Goal: Obtain resource: Obtain resource

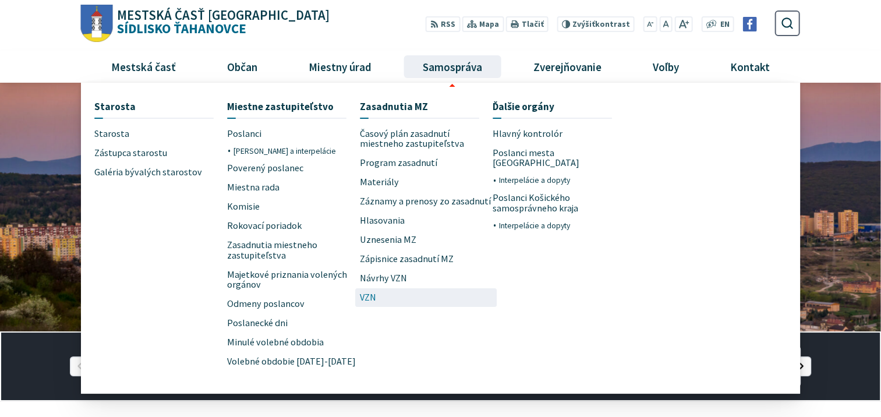
drag, startPoint x: 365, startPoint y: 297, endPoint x: 439, endPoint y: 275, distance: 77.0
click at [365, 297] on span "VZN" at bounding box center [368, 297] width 16 height 19
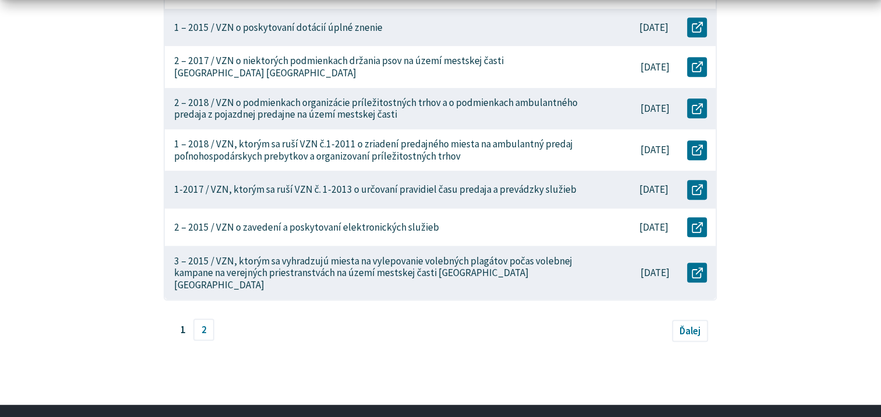
scroll to position [582, 0]
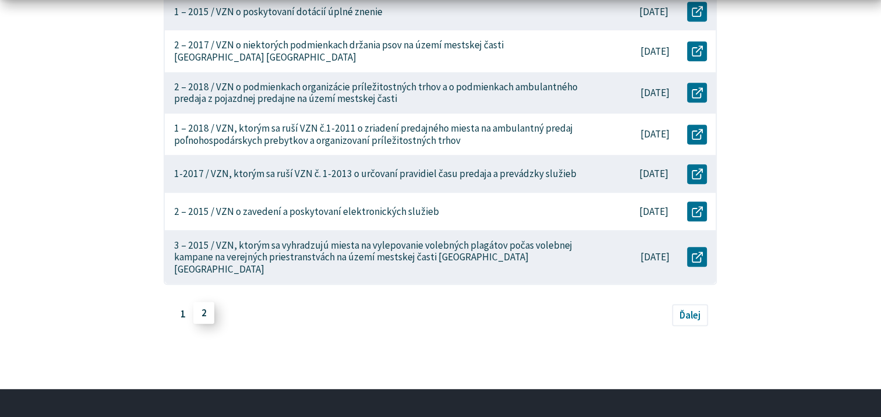
click at [203, 302] on link "2" at bounding box center [203, 313] width 21 height 22
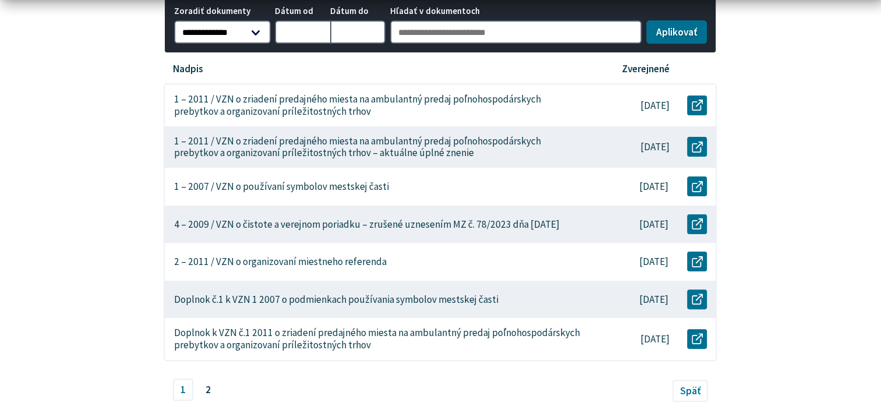
scroll to position [291, 0]
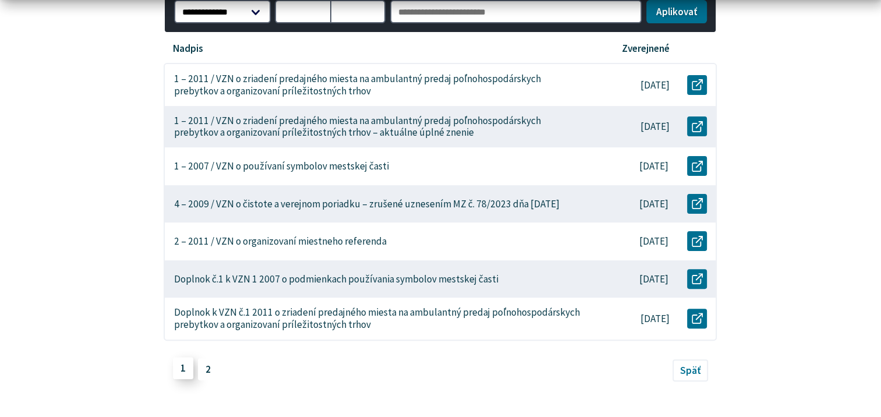
click at [184, 370] on link "1" at bounding box center [183, 368] width 21 height 22
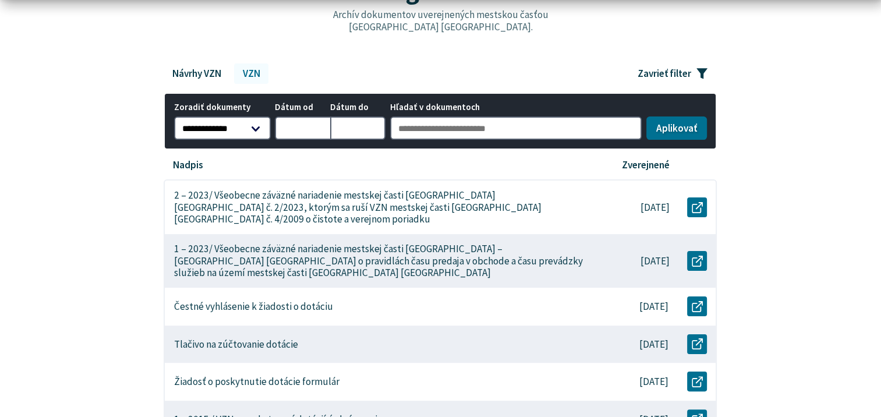
scroll to position [233, 0]
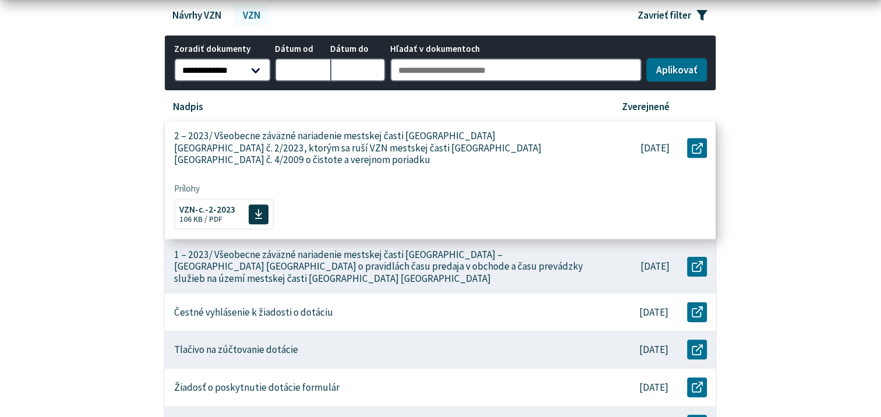
click at [391, 147] on p "2 – 2023/ Všeobecne záväzné nariadenie mestskej časti [GEOGRAPHIC_DATA] [GEOGRA…" at bounding box center [380, 148] width 413 height 36
click at [202, 204] on span "VZN-c.-2-2023" at bounding box center [207, 208] width 56 height 9
click at [217, 143] on p "2 – 2023/ Všeobecne záväzné nariadenie mestskej časti Košice-Sídlisko Ťahanovce…" at bounding box center [380, 148] width 413 height 36
click at [250, 146] on p "2 – 2023/ Všeobecne záväzné nariadenie mestskej časti Košice-Sídlisko Ťahanovce…" at bounding box center [380, 148] width 413 height 36
click at [699, 142] on icon at bounding box center [697, 147] width 11 height 11
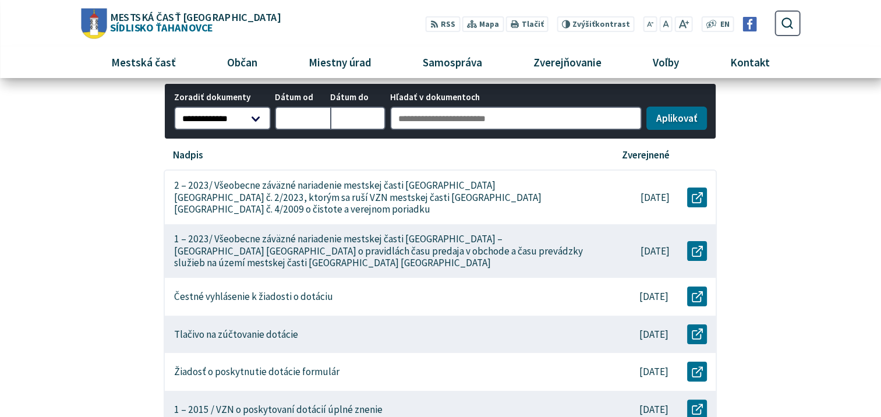
scroll to position [0, 0]
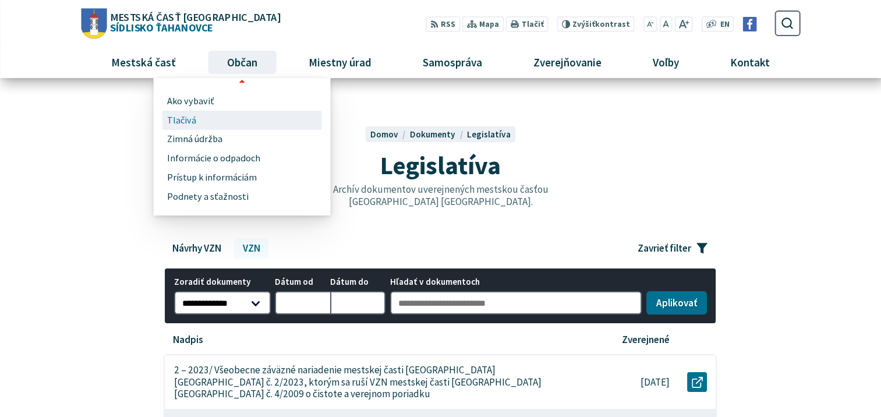
click at [186, 119] on span "Tlačivá" at bounding box center [181, 120] width 29 height 19
drag, startPoint x: 183, startPoint y: 116, endPoint x: 271, endPoint y: 125, distance: 89.0
click at [184, 116] on span "Tlačivá" at bounding box center [181, 120] width 29 height 19
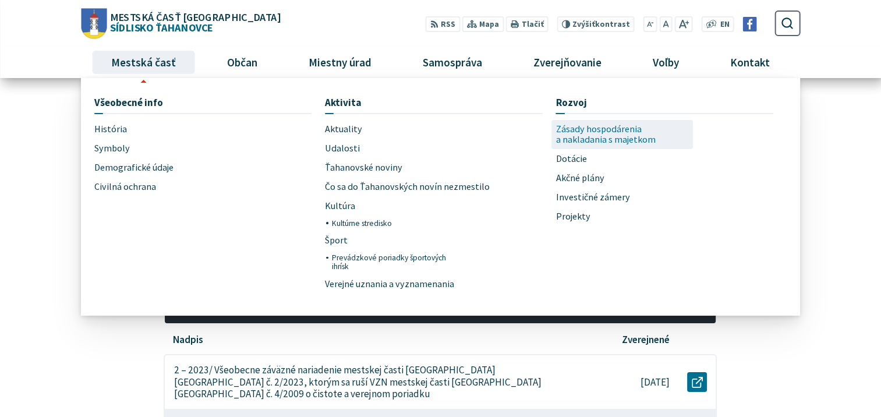
click at [585, 139] on span "Zásady hospodárenia a nakladania s majetkom" at bounding box center [622, 135] width 133 height 30
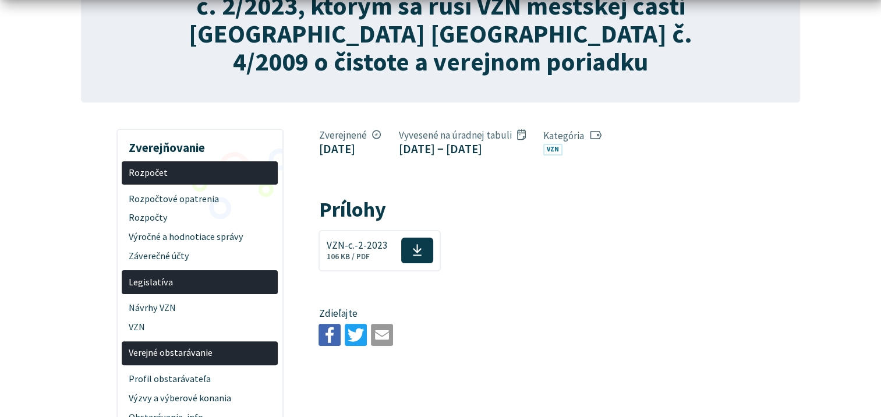
scroll to position [233, 0]
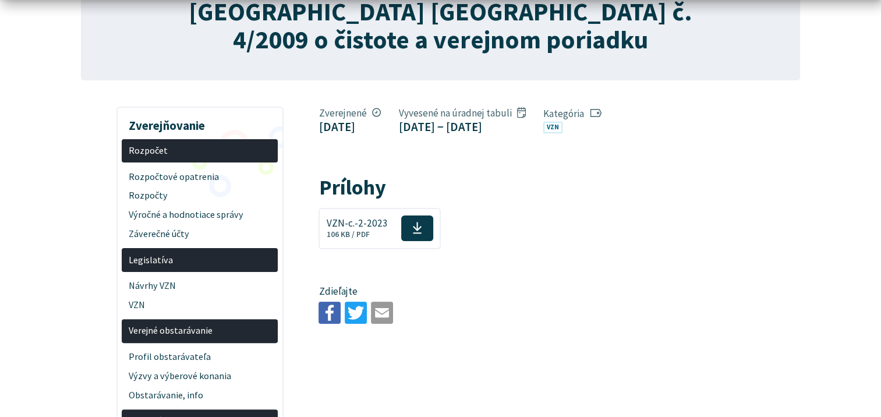
click at [517, 125] on figcaption "20. apríla 2023 − 4. mája 2023" at bounding box center [462, 126] width 127 height 15
click at [342, 111] on span "Zverejnené" at bounding box center [350, 113] width 62 height 13
click at [344, 126] on figcaption "20. apríla 2023" at bounding box center [350, 126] width 62 height 15
click at [563, 127] on link "VZN" at bounding box center [552, 128] width 19 height 12
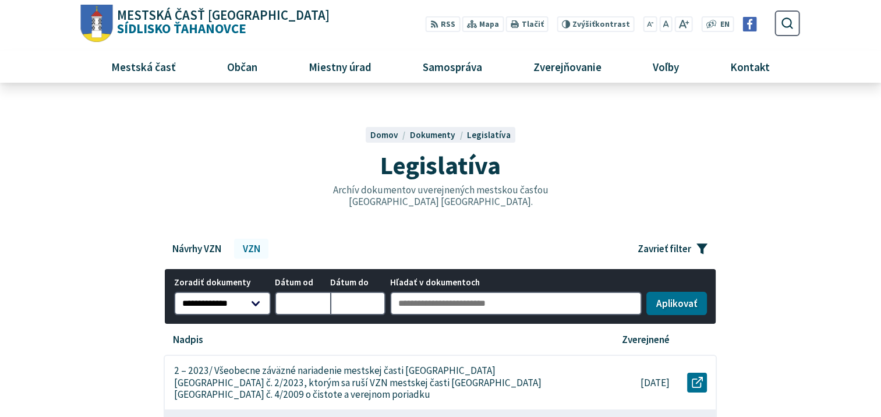
scroll to position [233, 0]
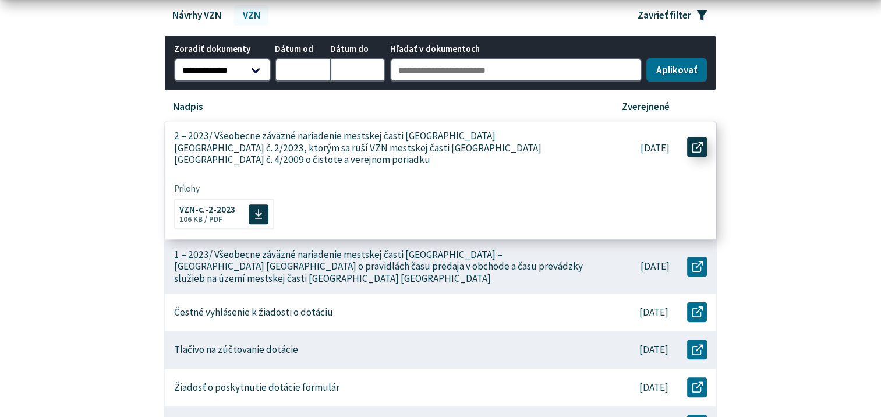
click at [697, 142] on icon at bounding box center [697, 147] width 11 height 11
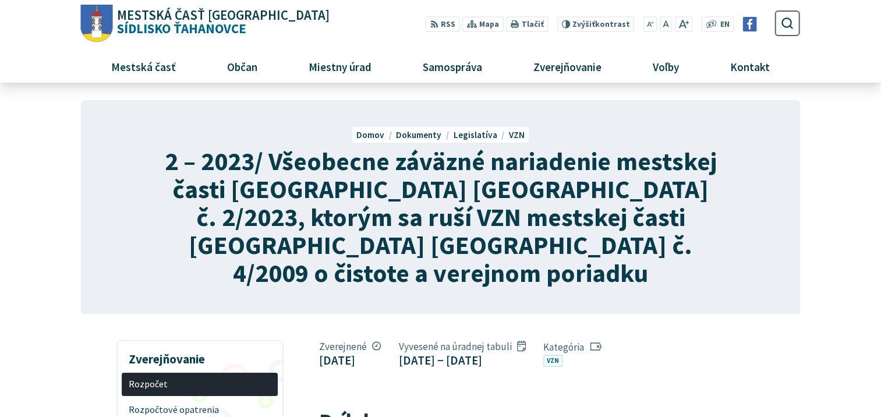
click at [478, 193] on span "2 – 2023/ Všeobecne záväzné nariadenie mestskej časti Košice-Sídlisko Ťahanovce…" at bounding box center [440, 217] width 552 height 144
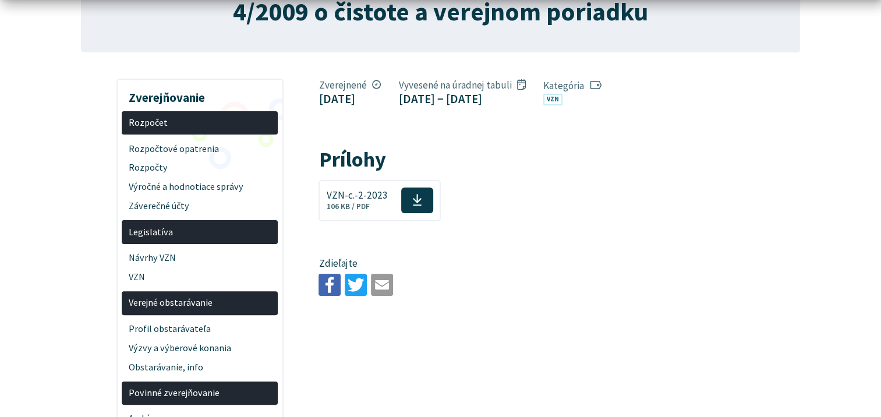
scroll to position [408, 0]
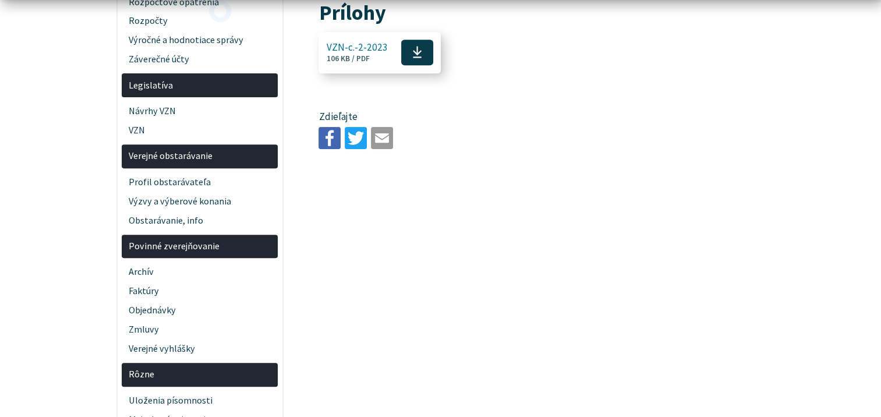
click at [413, 51] on use at bounding box center [417, 53] width 9 height 12
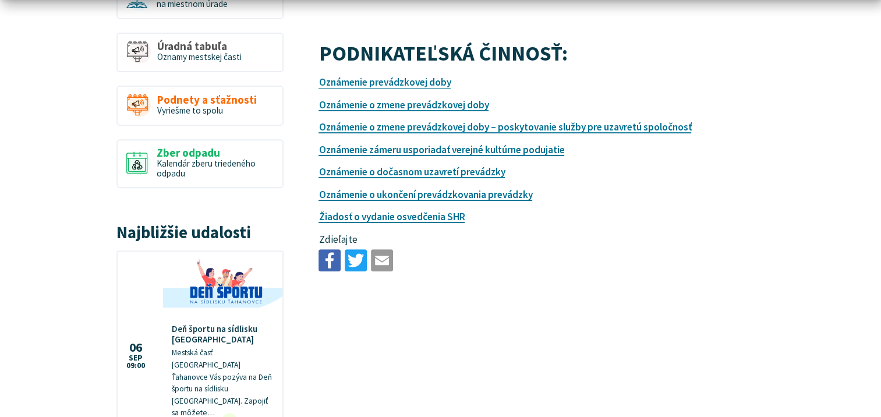
scroll to position [466, 0]
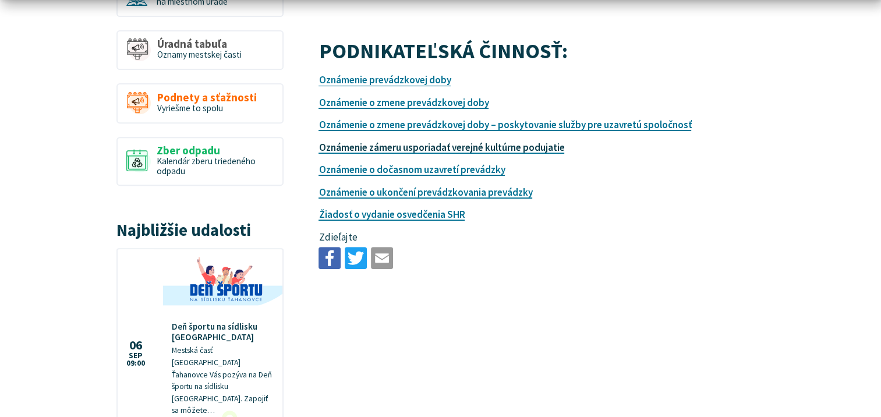
click at [445, 147] on link "Oznámenie zámeru usporiadať verejné kultúrne podujatie" at bounding box center [442, 147] width 246 height 13
click at [359, 82] on link "Oznámenie prevádzkovej doby" at bounding box center [385, 79] width 132 height 13
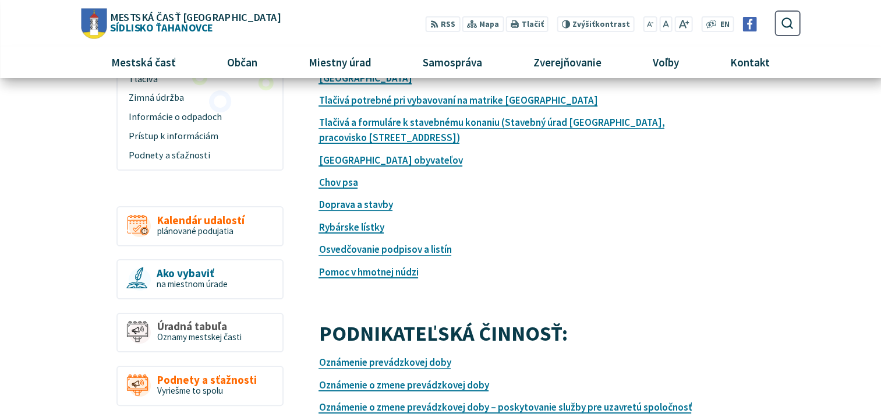
scroll to position [116, 0]
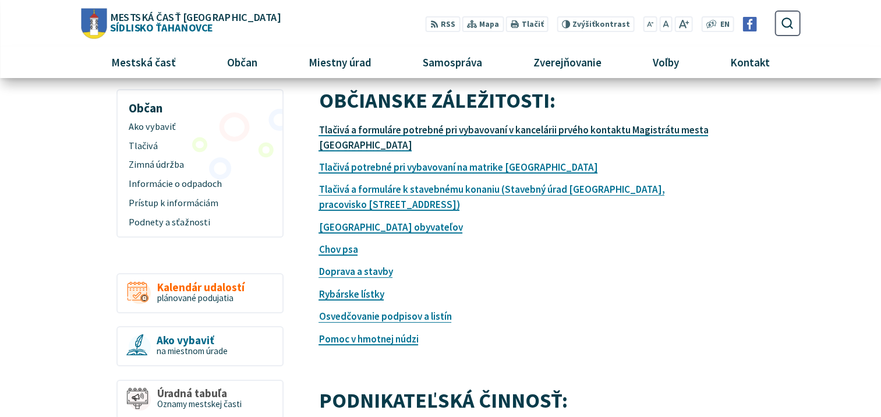
click at [421, 131] on link "Tlačivá a formuláre potrebné pri vybavovaní v kancelárii prvého kontaktu Magist…" at bounding box center [514, 137] width 390 height 28
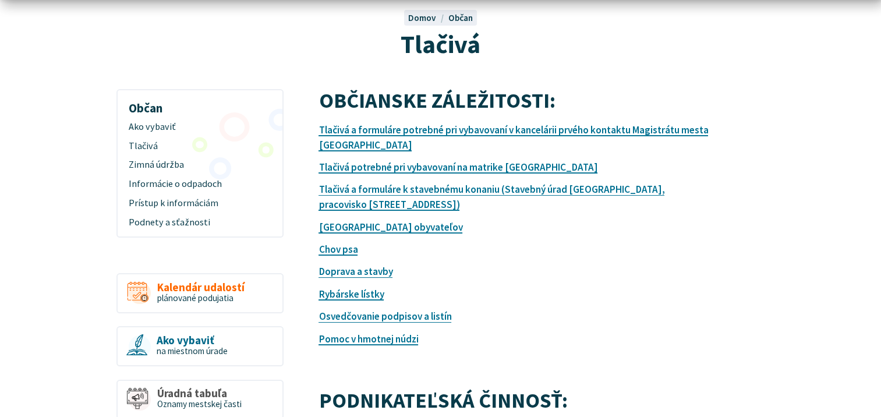
scroll to position [175, 0]
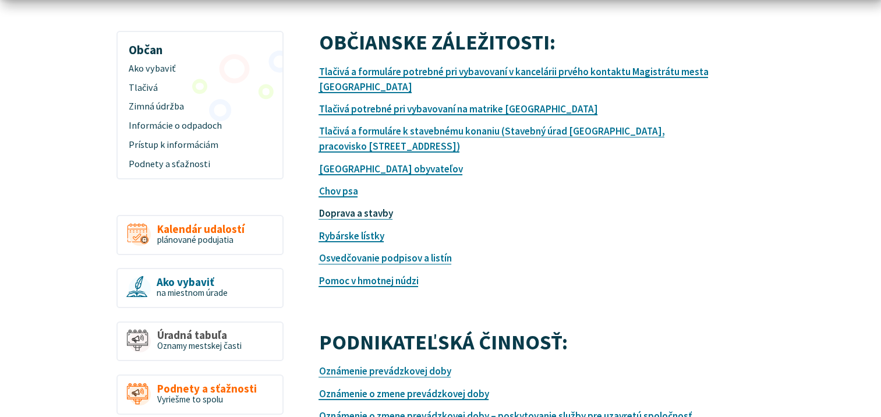
click at [373, 213] on link "Doprava a stavby" at bounding box center [356, 213] width 74 height 13
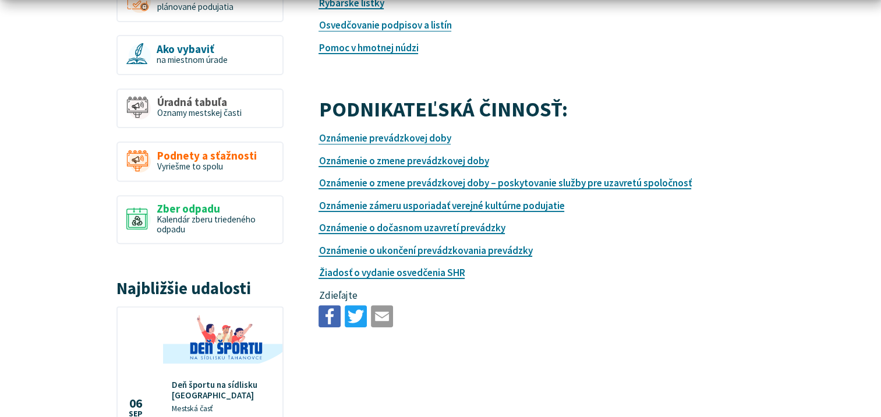
scroll to position [116, 0]
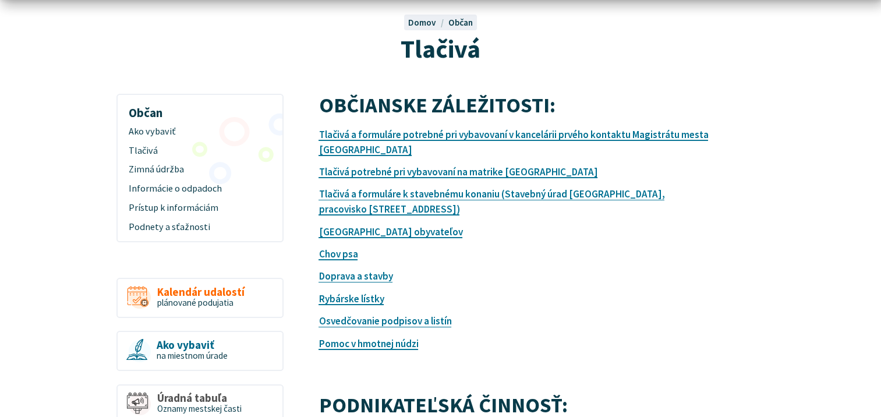
scroll to position [175, 0]
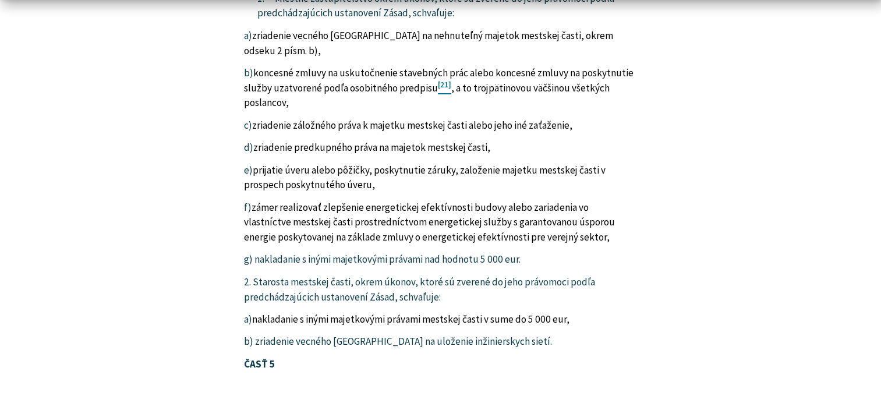
scroll to position [13220, 0]
